Goal: Information Seeking & Learning: Learn about a topic

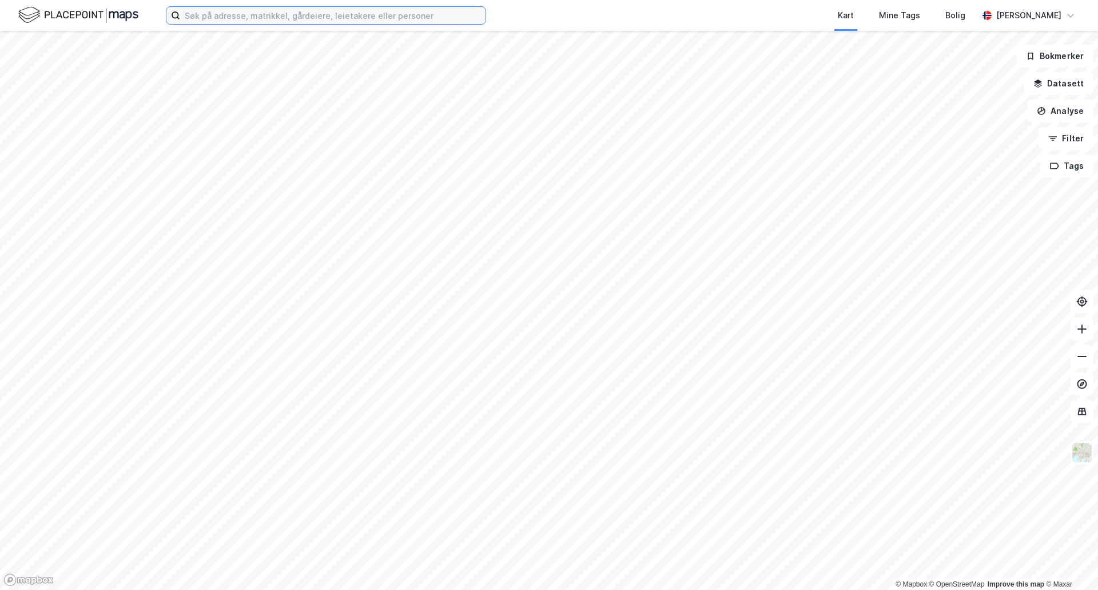
click at [271, 14] on input at bounding box center [332, 15] width 305 height 17
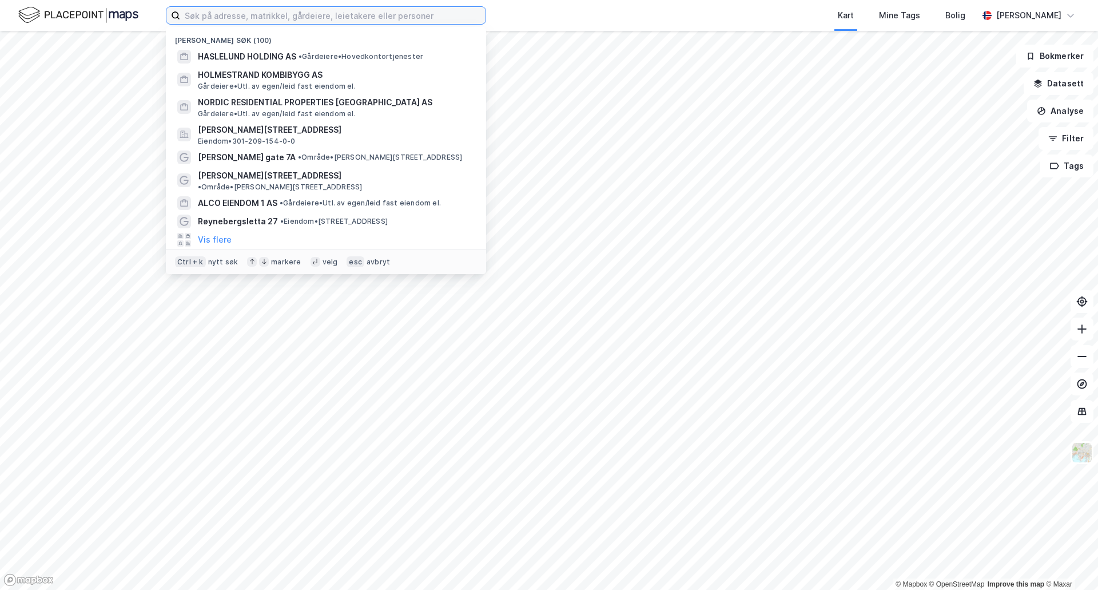
paste input "Vassbotn 13, sandnes"
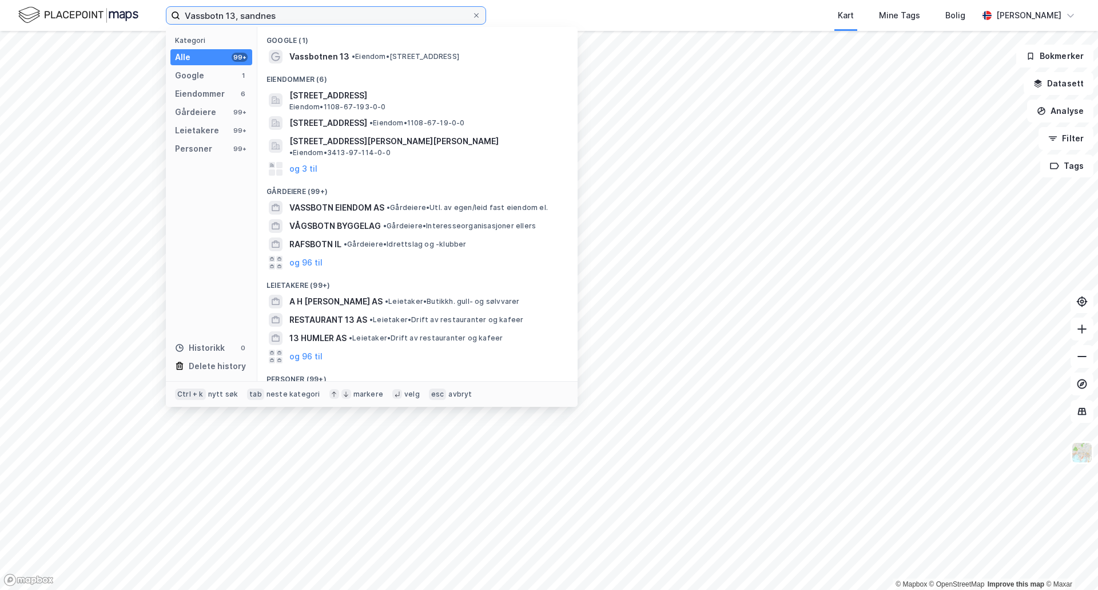
type input "Vassbotn 13, sandnes"
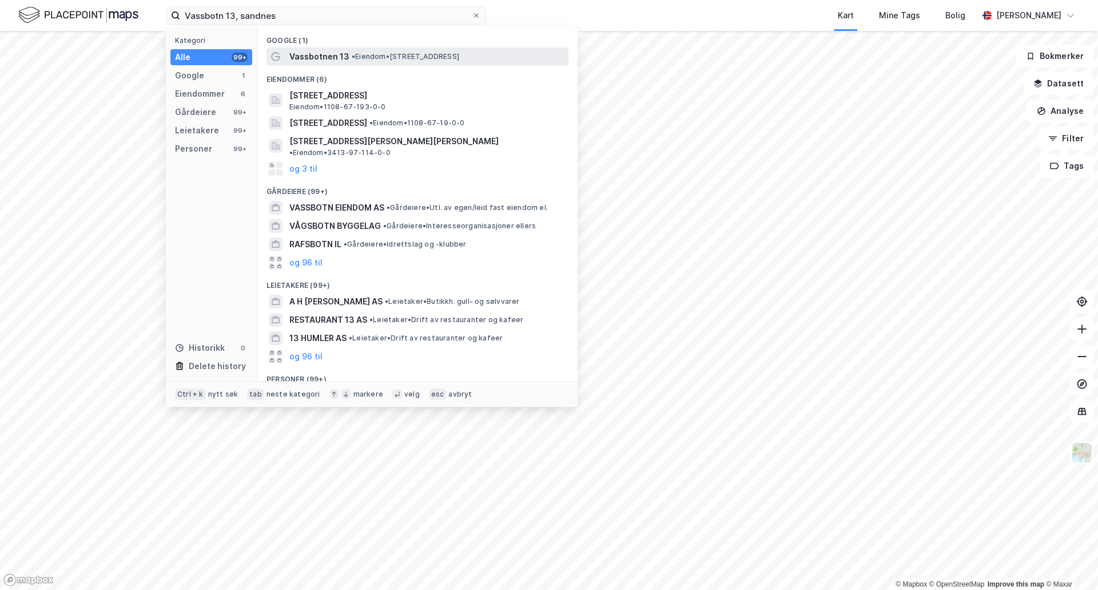
click at [322, 59] on span "Vassbotnen 13" at bounding box center [319, 57] width 60 height 14
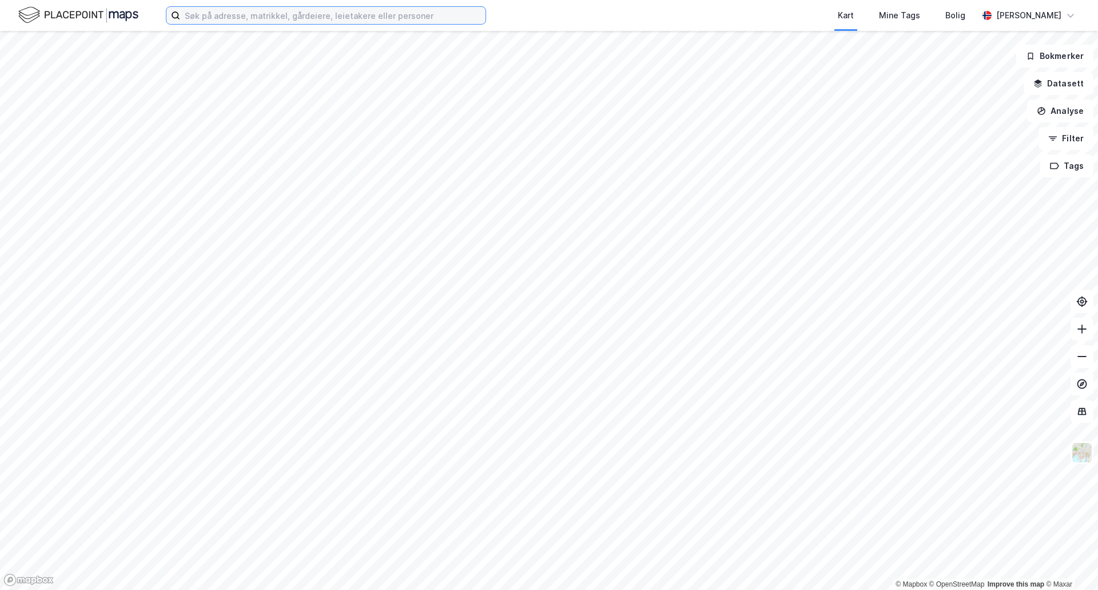
click at [203, 21] on input at bounding box center [332, 15] width 305 height 17
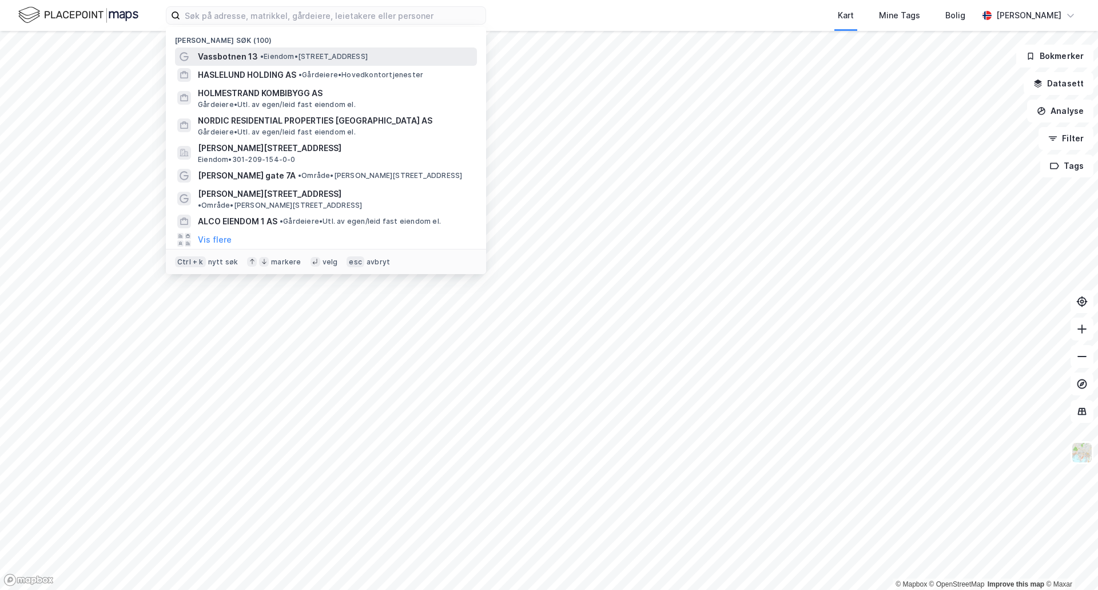
click at [226, 56] on span "Vassbotnen 13" at bounding box center [228, 57] width 60 height 14
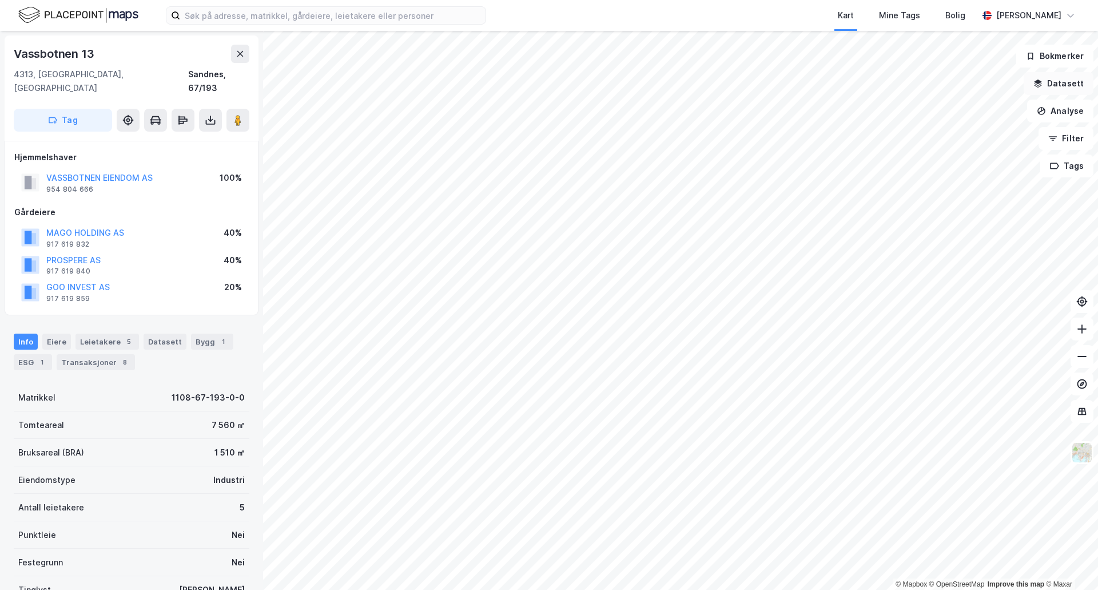
click at [1066, 88] on button "Datasett" at bounding box center [1059, 83] width 70 height 23
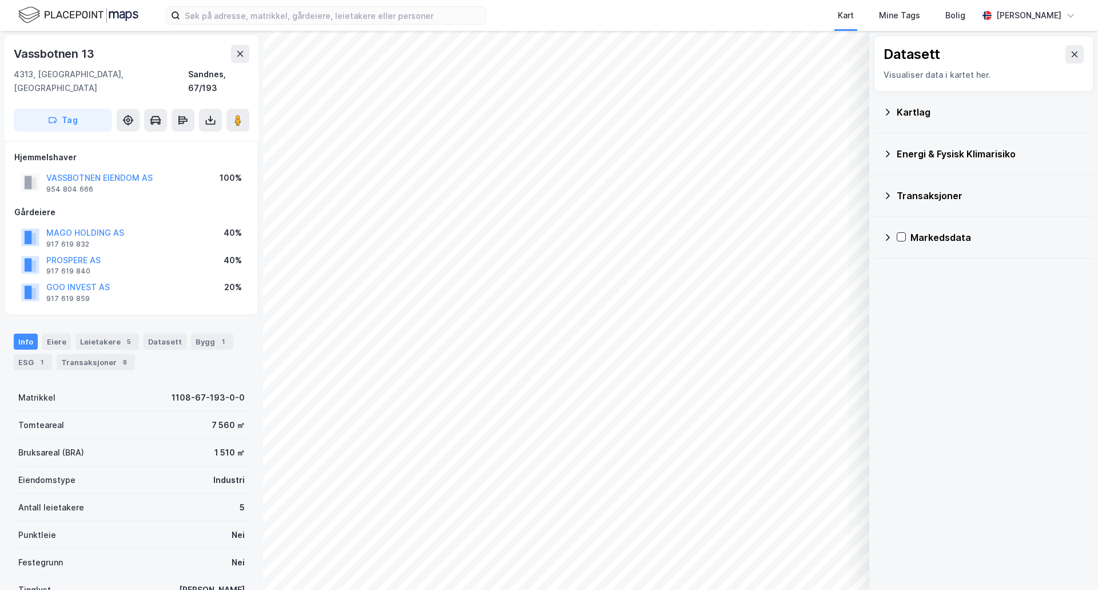
click at [891, 110] on icon at bounding box center [887, 112] width 9 height 9
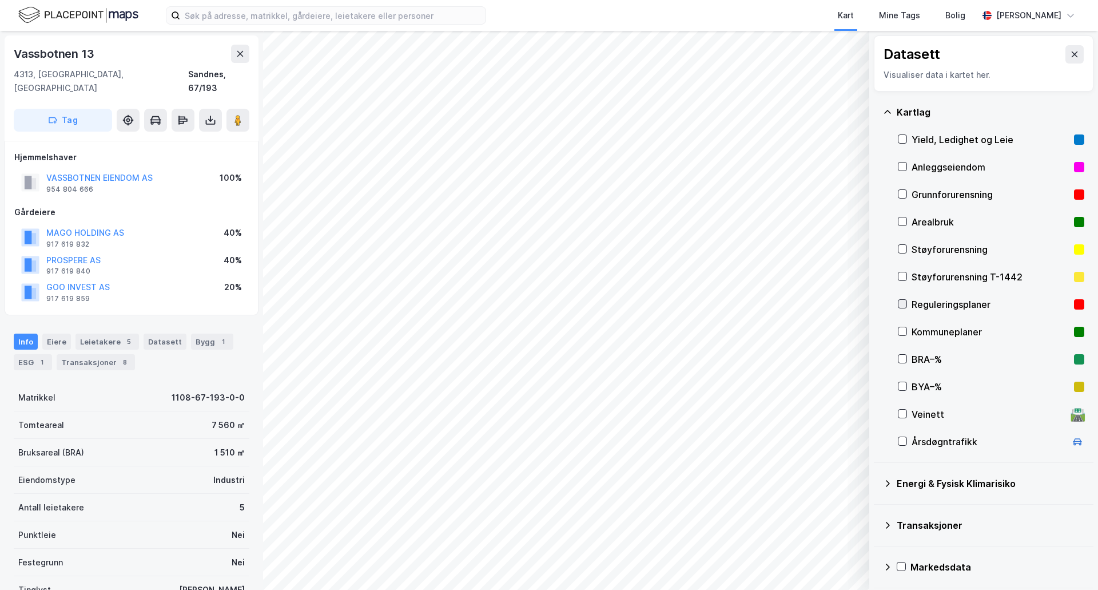
click at [904, 303] on icon at bounding box center [903, 304] width 8 height 8
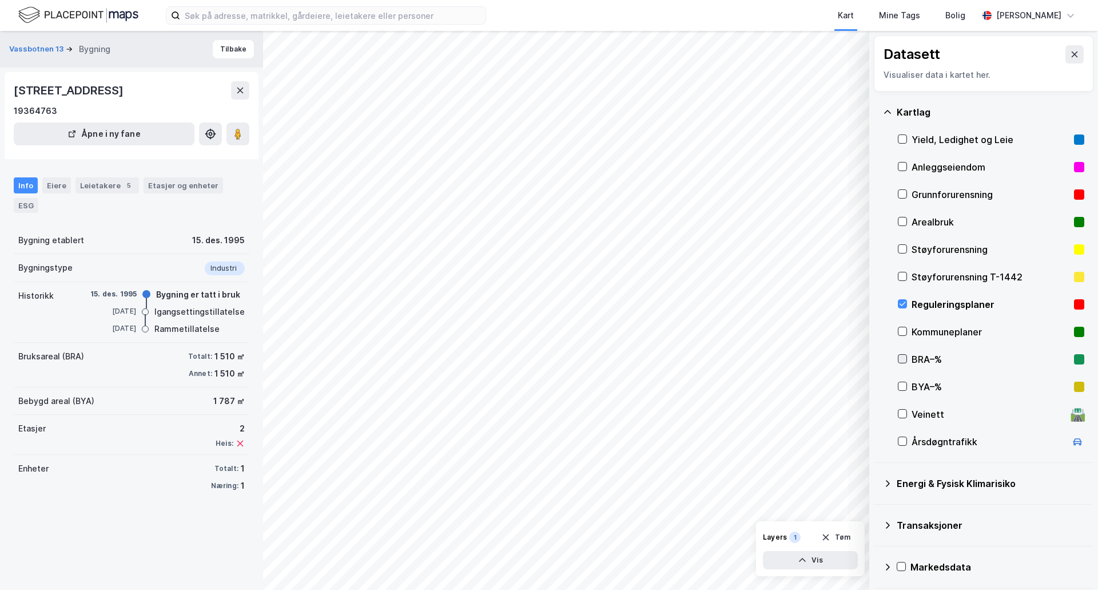
click at [903, 355] on icon at bounding box center [903, 359] width 8 height 8
click at [904, 388] on icon at bounding box center [903, 386] width 8 height 8
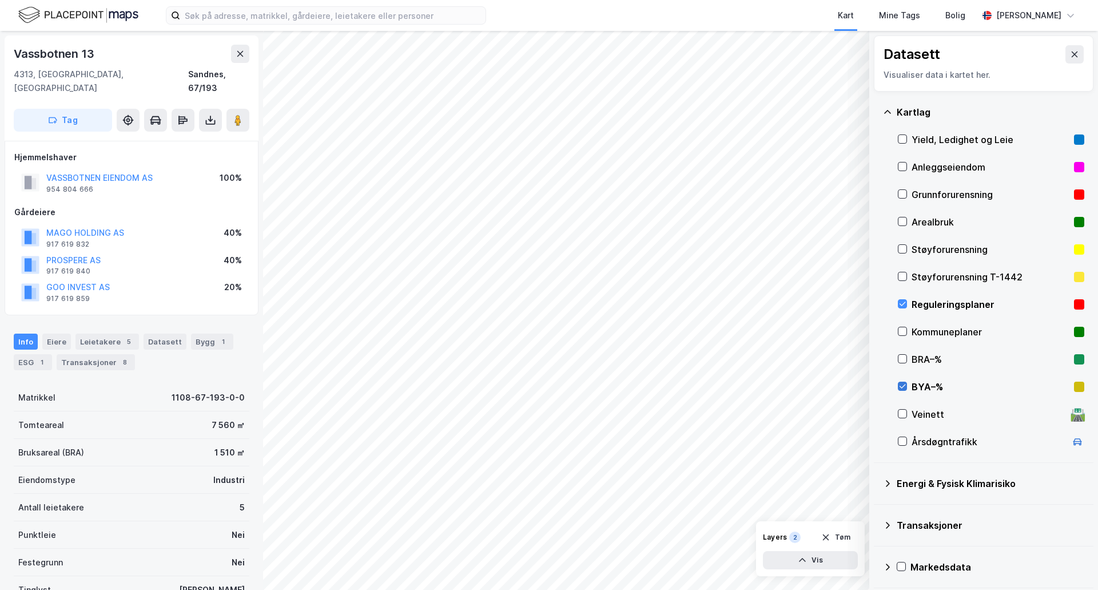
click at [903, 384] on icon at bounding box center [903, 386] width 8 height 8
click at [944, 303] on div "Reguleringsplaner" at bounding box center [991, 304] width 158 height 14
click at [804, 559] on icon "button" at bounding box center [803, 560] width 7 height 4
click at [749, 536] on div "Reguleringsplaner" at bounding box center [757, 539] width 65 height 9
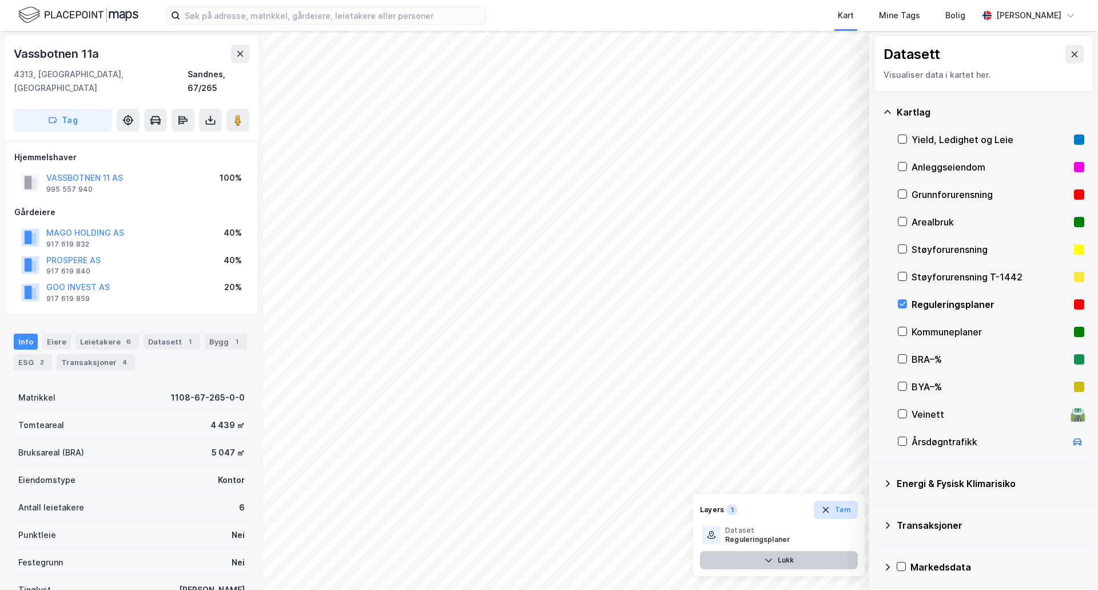
click at [826, 511] on icon "button" at bounding box center [826, 510] width 6 height 6
click at [901, 303] on icon at bounding box center [903, 304] width 8 height 8
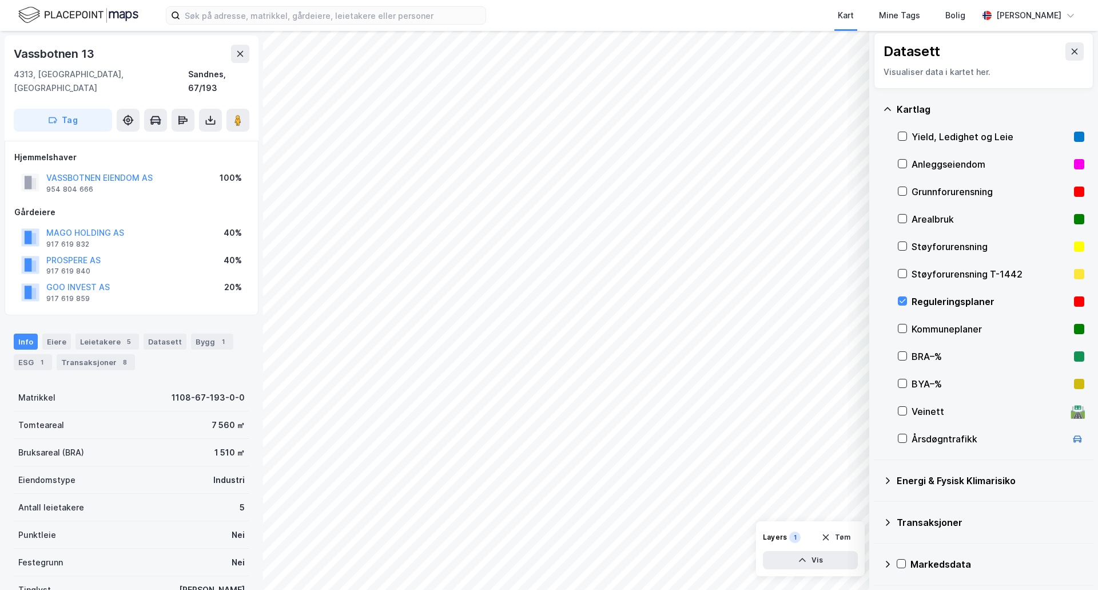
click at [931, 302] on div "Reguleringsplaner" at bounding box center [991, 302] width 158 height 14
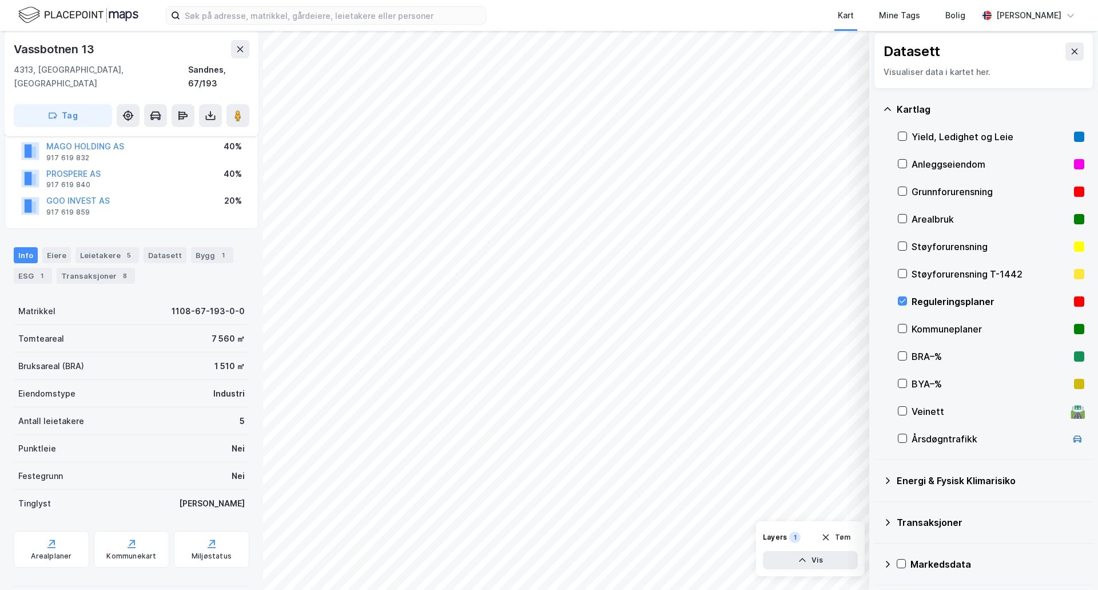
scroll to position [88, 0]
click at [49, 539] on icon at bounding box center [52, 542] width 6 height 6
